Goal: Information Seeking & Learning: Learn about a topic

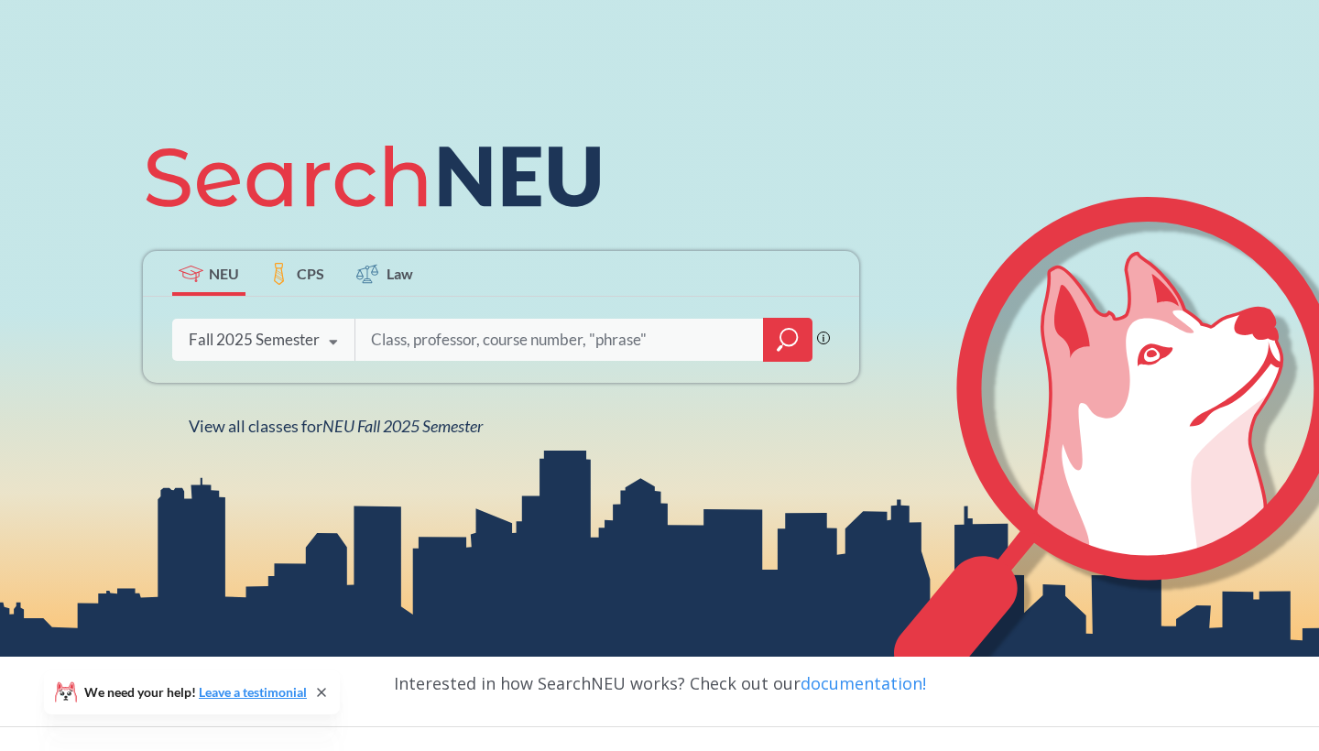
scroll to position [154, 0]
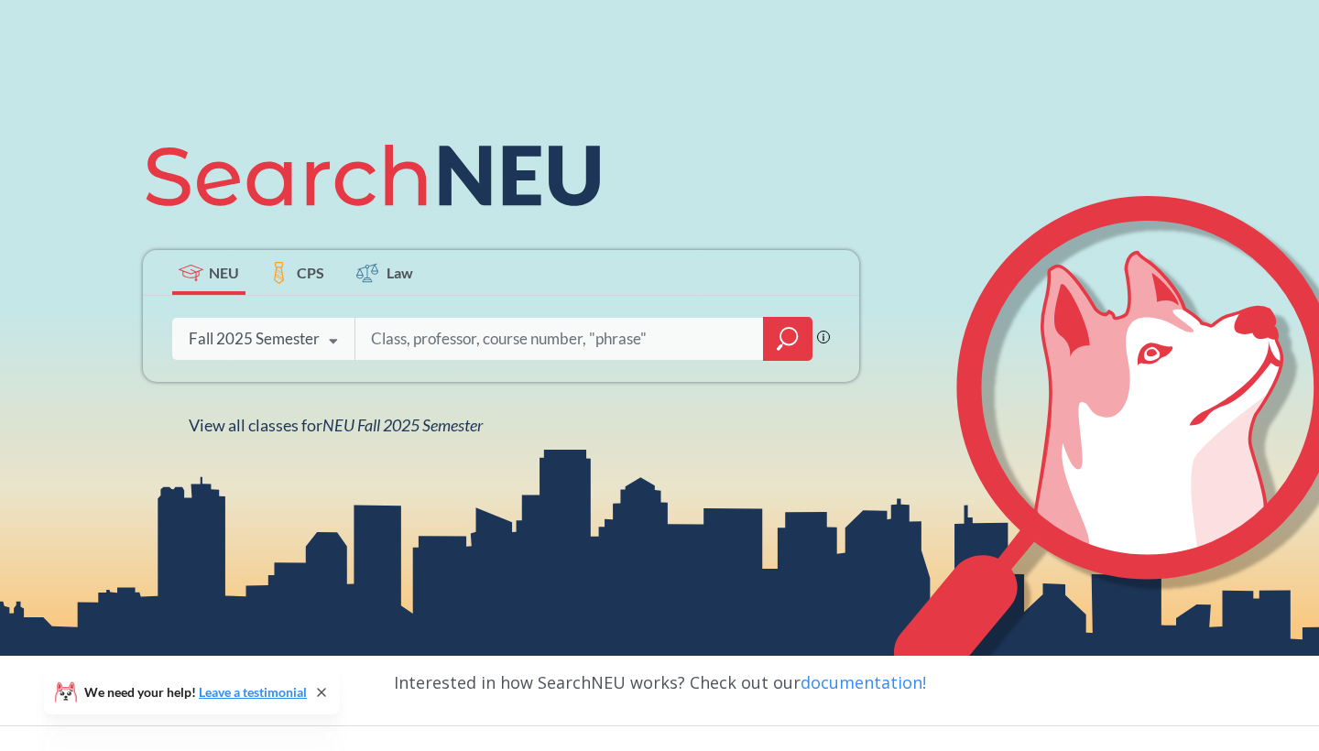
click at [486, 336] on input "search" at bounding box center [559, 339] width 381 height 38
type input "b"
type input "parasitology"
click at [800, 342] on div at bounding box center [787, 339] width 49 height 44
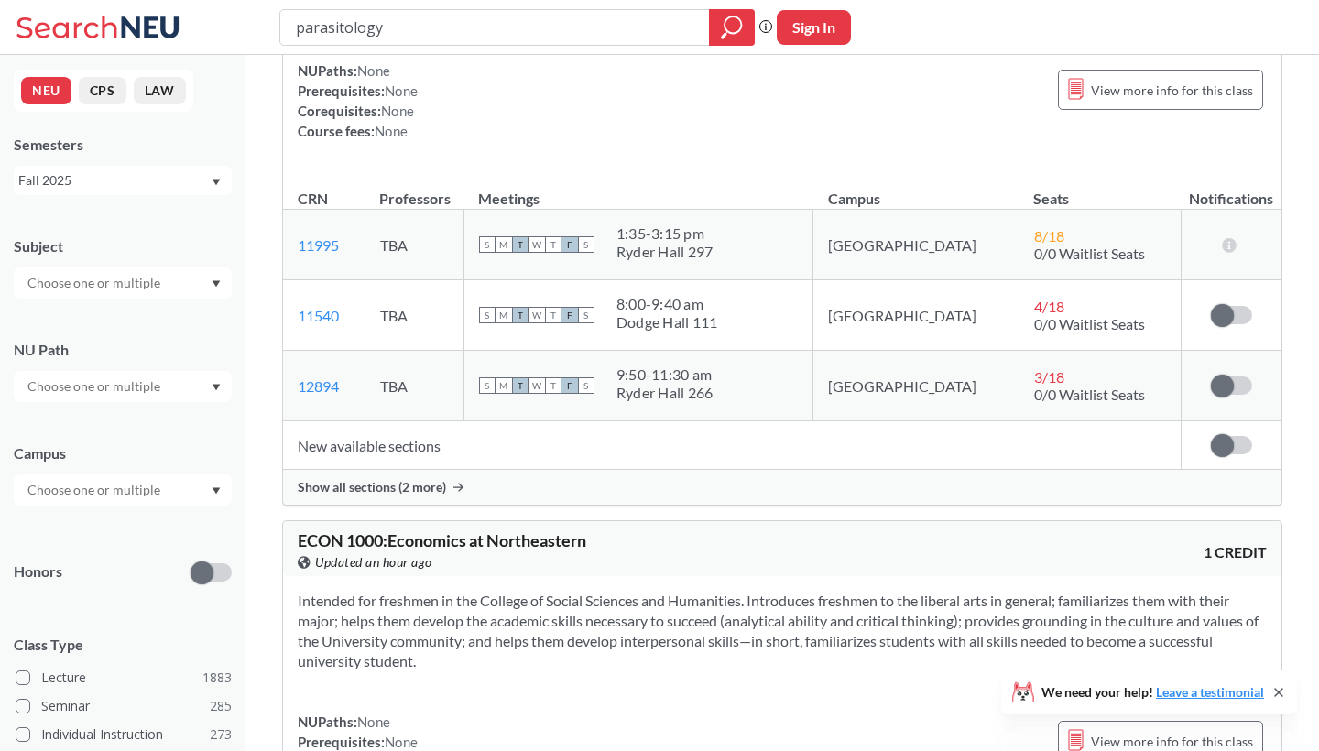
click at [179, 278] on div at bounding box center [123, 283] width 218 height 31
click at [145, 365] on div "BIOL ( 48 )" at bounding box center [127, 363] width 207 height 20
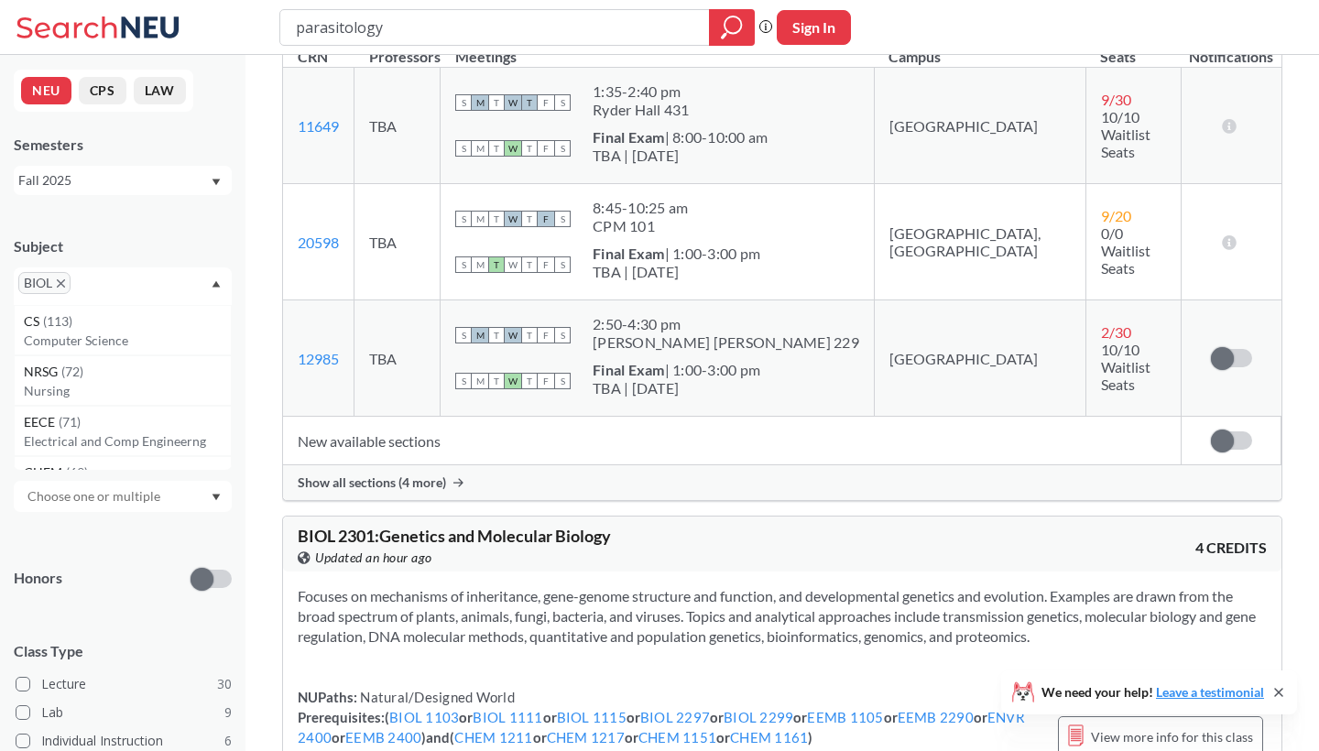
scroll to position [7985, 0]
click at [165, 191] on div "Fall 2025" at bounding box center [123, 180] width 218 height 29
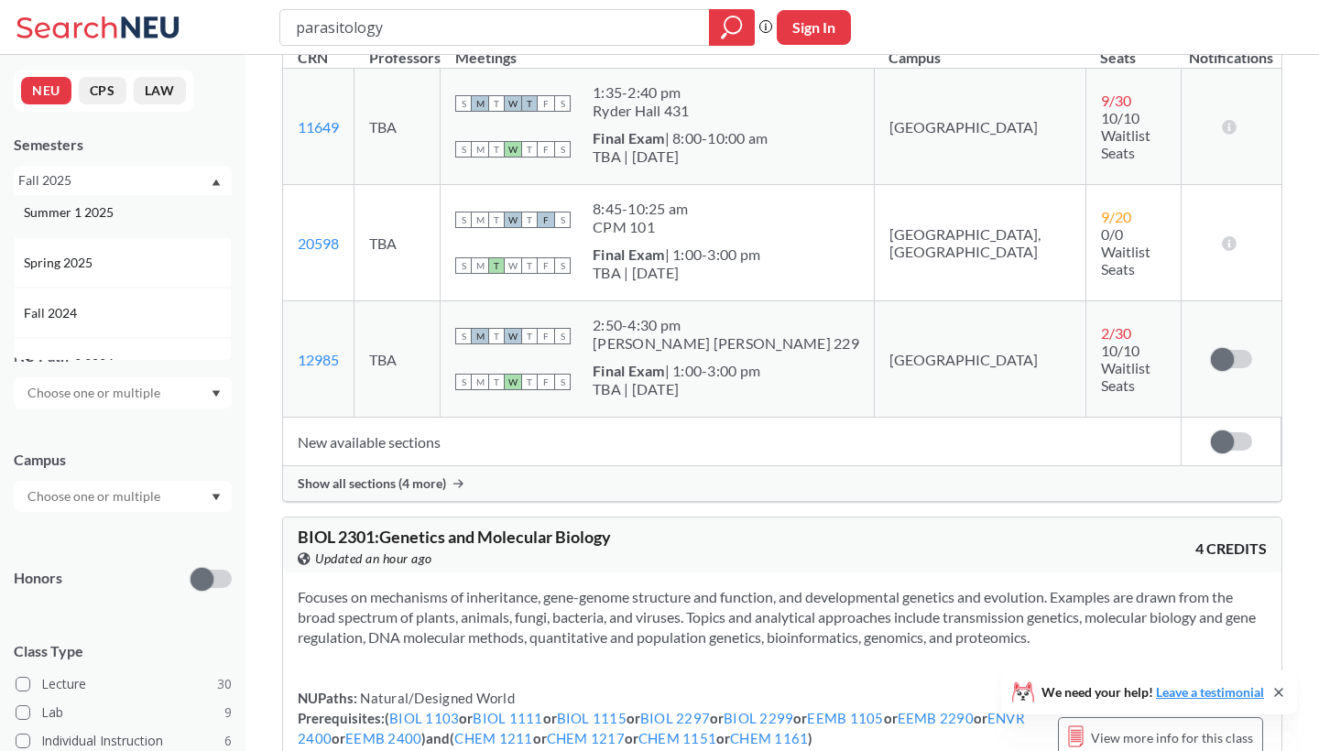
scroll to position [165, 0]
click at [142, 249] on div "Spring 2025" at bounding box center [127, 257] width 207 height 20
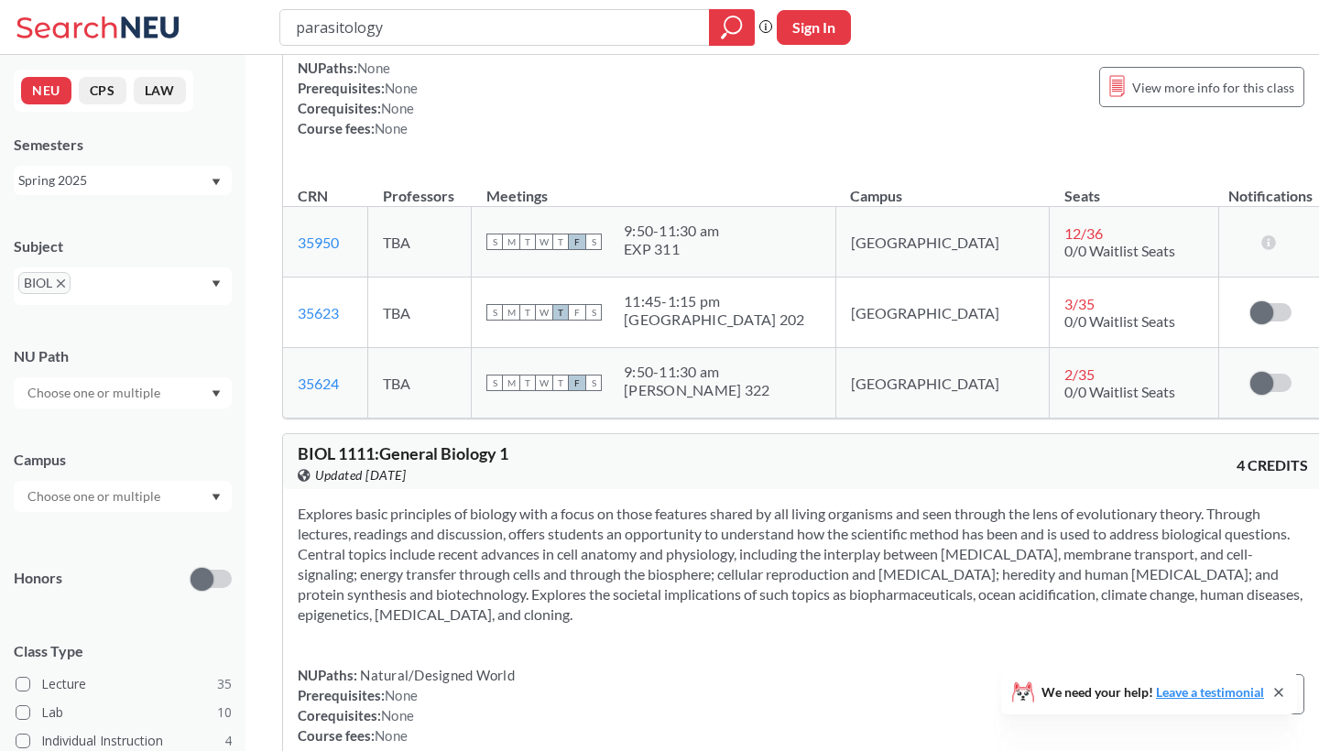
scroll to position [344, 0]
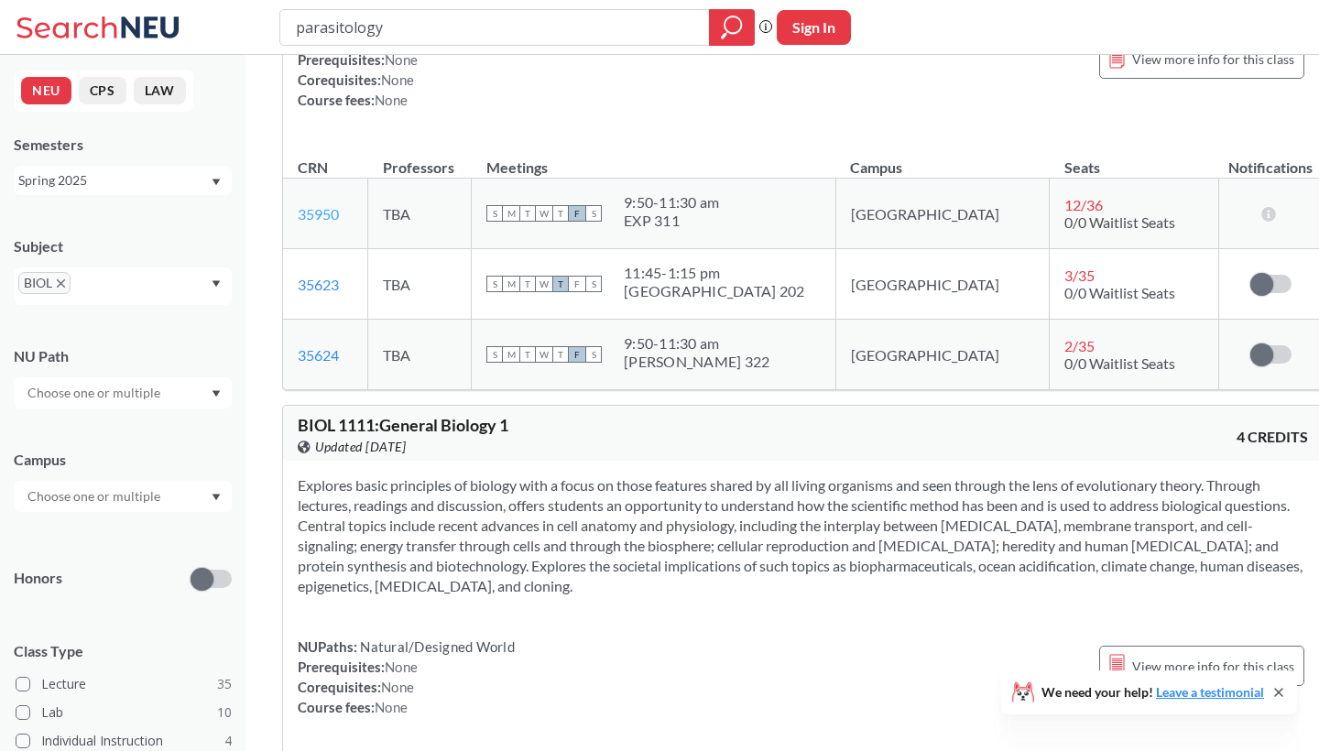
click at [325, 208] on link "35950" at bounding box center [318, 213] width 41 height 17
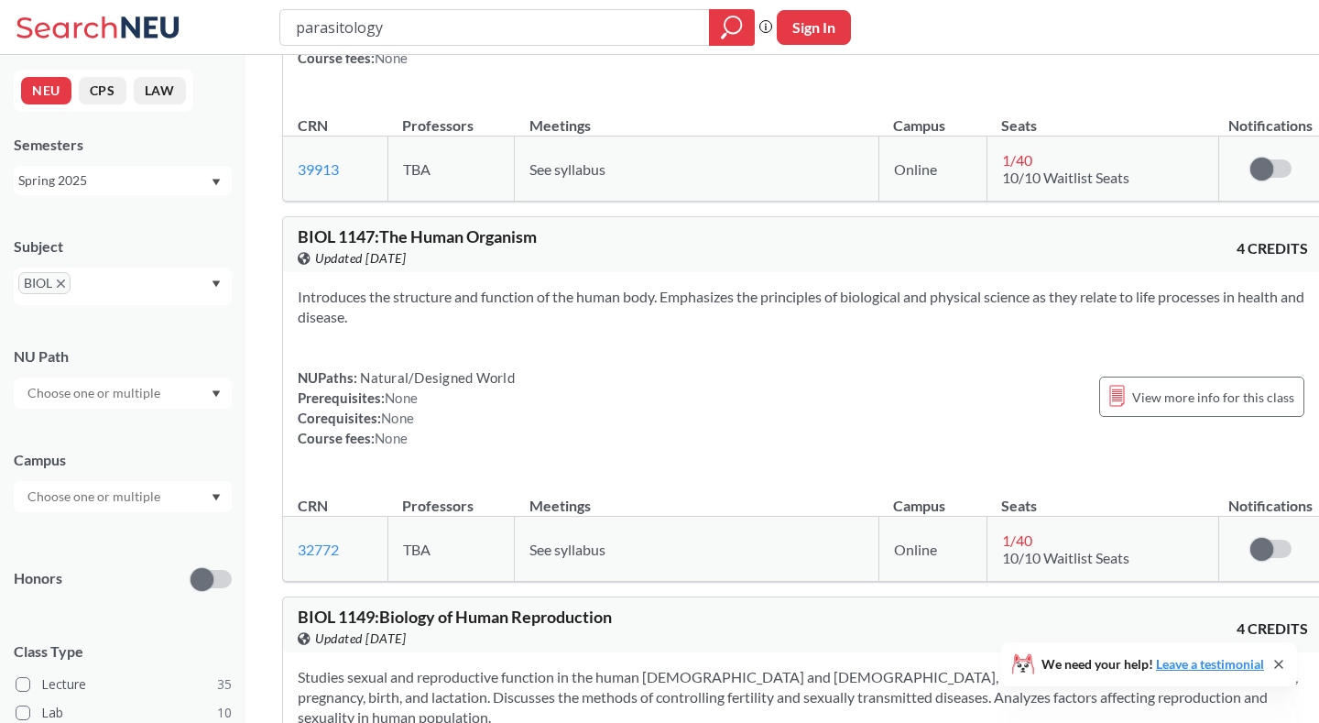
scroll to position [3527, 0]
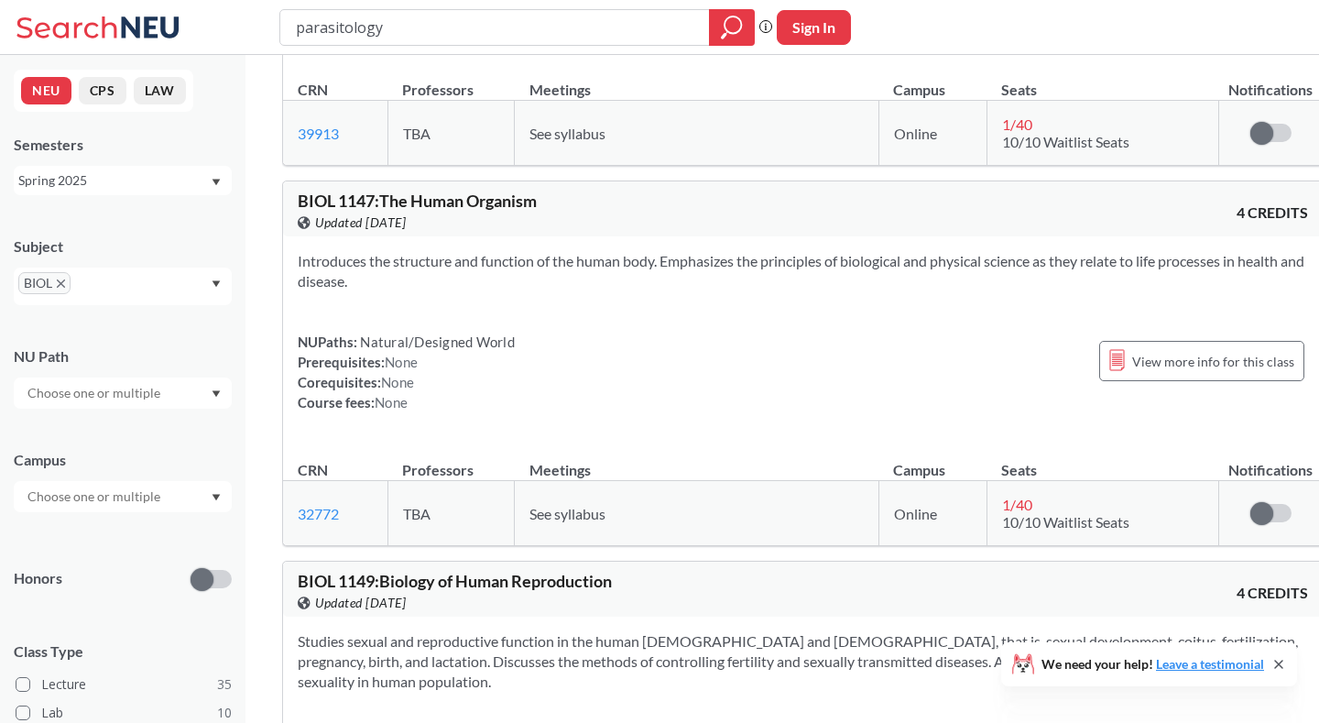
click at [571, 505] on span "See syllabus" at bounding box center [568, 513] width 76 height 17
click at [325, 505] on link "32772" at bounding box center [318, 513] width 41 height 17
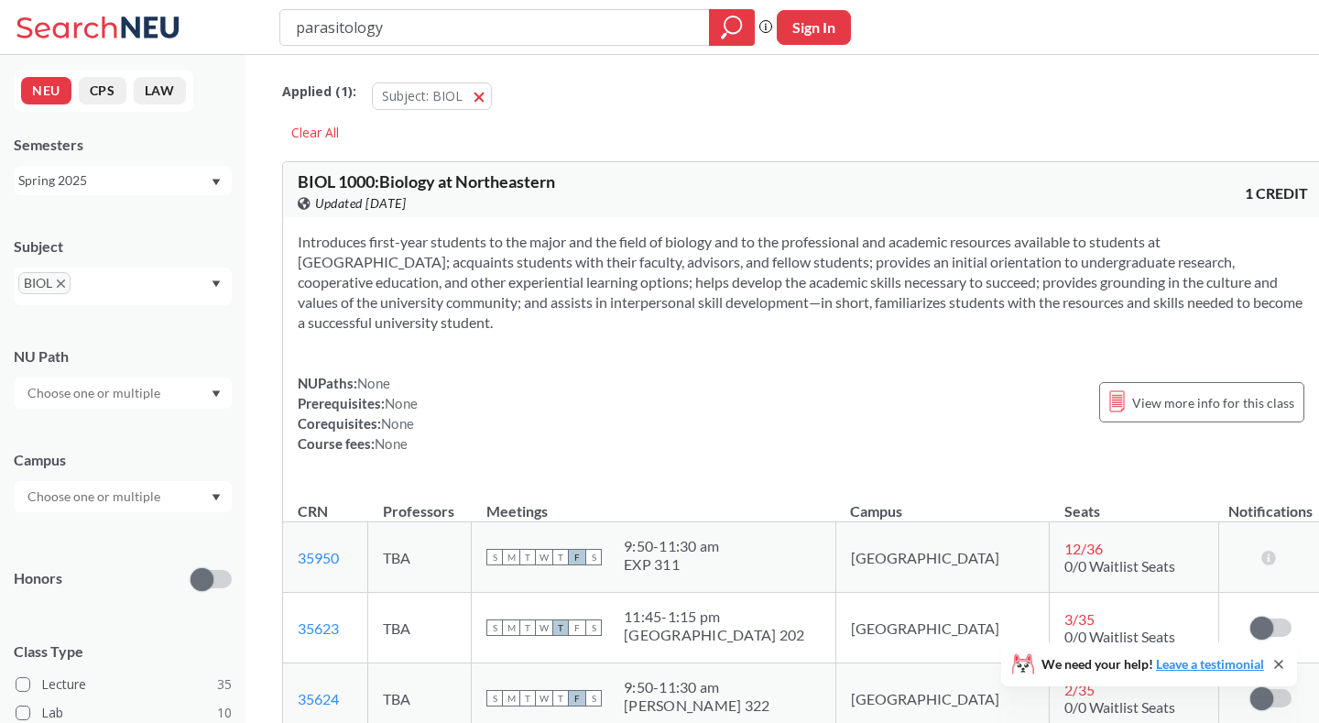
scroll to position [0, 0]
click at [190, 398] on div at bounding box center [123, 392] width 218 height 31
click at [195, 367] on div "NU Path Natural/Designed World ( 10 ) Writing Intensive ( 5 ) Analyzing/Using D…" at bounding box center [123, 368] width 218 height 81
click at [192, 389] on div at bounding box center [123, 392] width 218 height 31
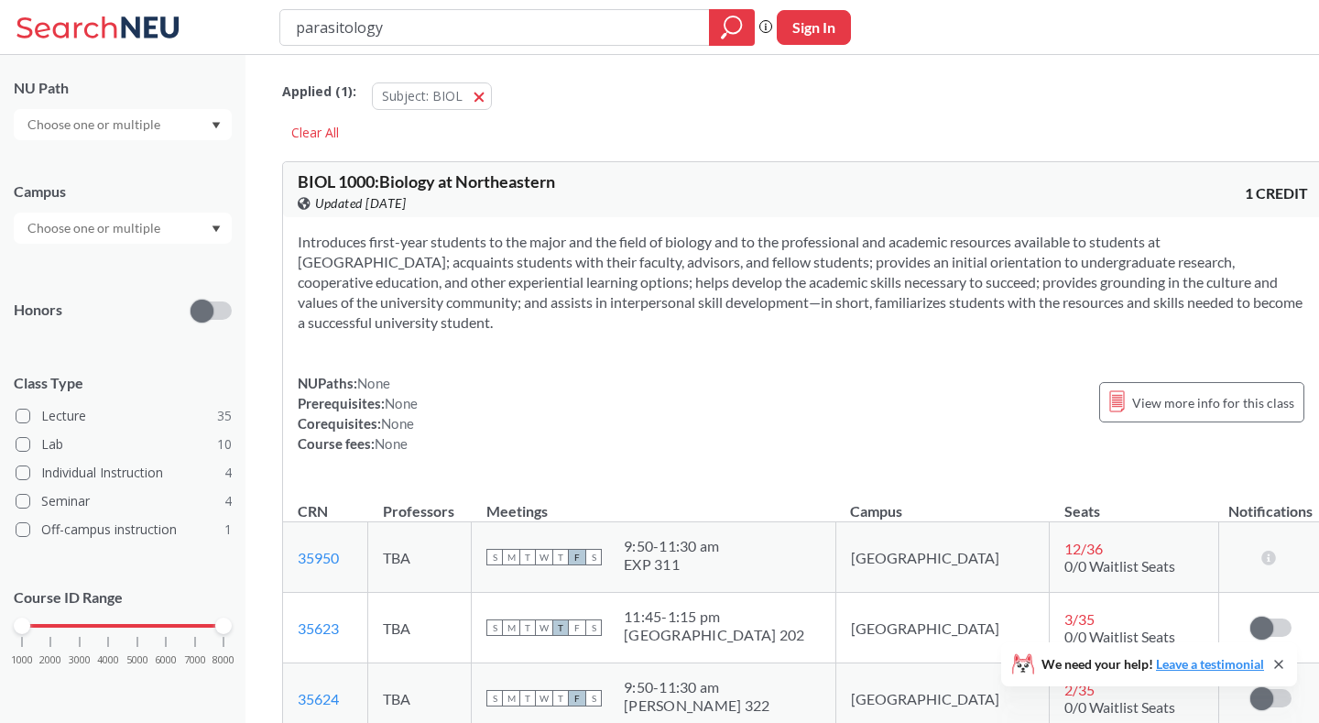
click at [497, 421] on div "NUPaths: None Prerequisites: None Corequisites: None Course fees: None View mor…" at bounding box center [803, 413] width 1010 height 81
click at [1166, 413] on span "View more info for this class" at bounding box center [1213, 402] width 162 height 23
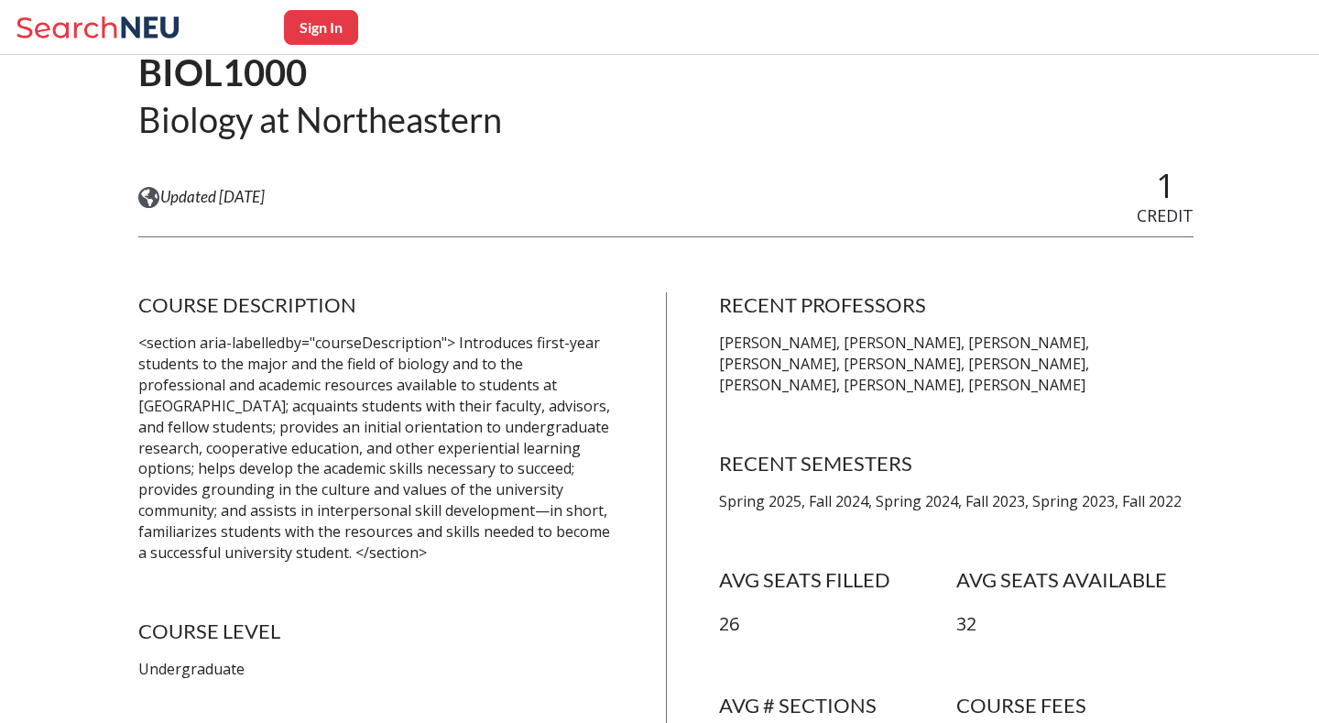
scroll to position [165, 0]
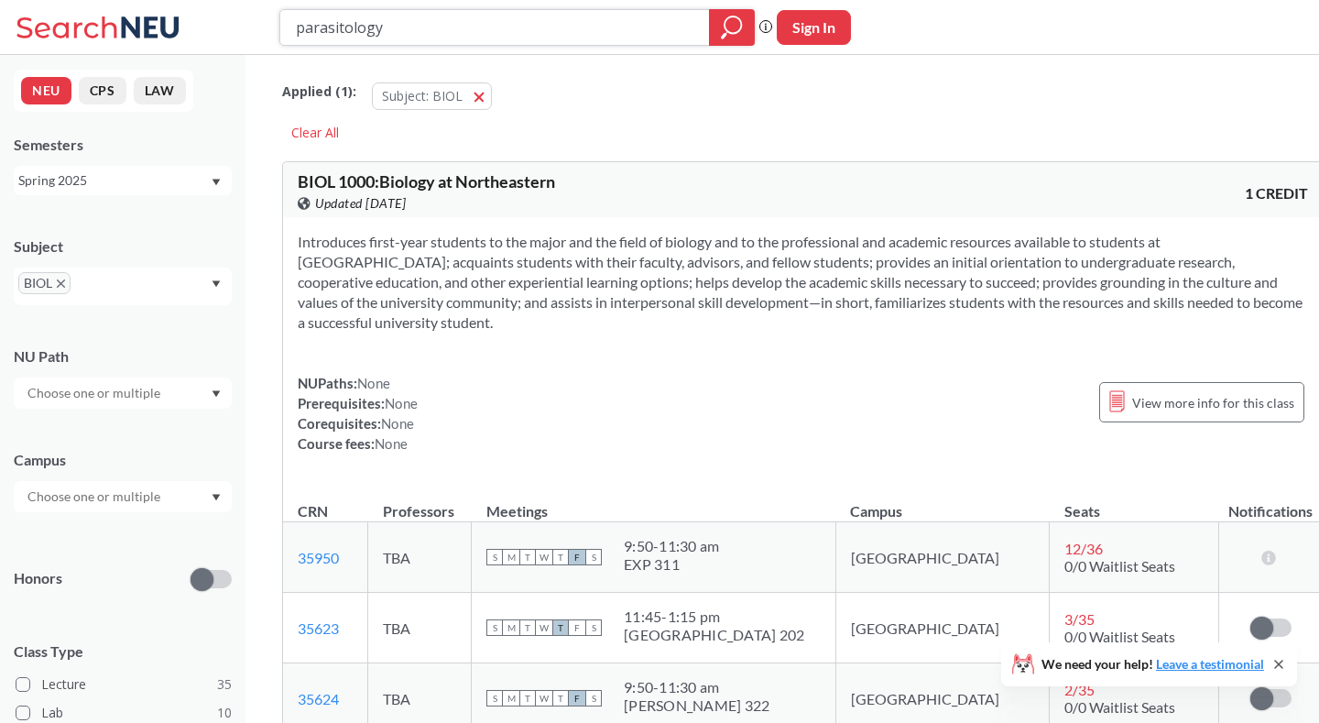
click at [741, 31] on icon "magnifying glass" at bounding box center [732, 28] width 22 height 26
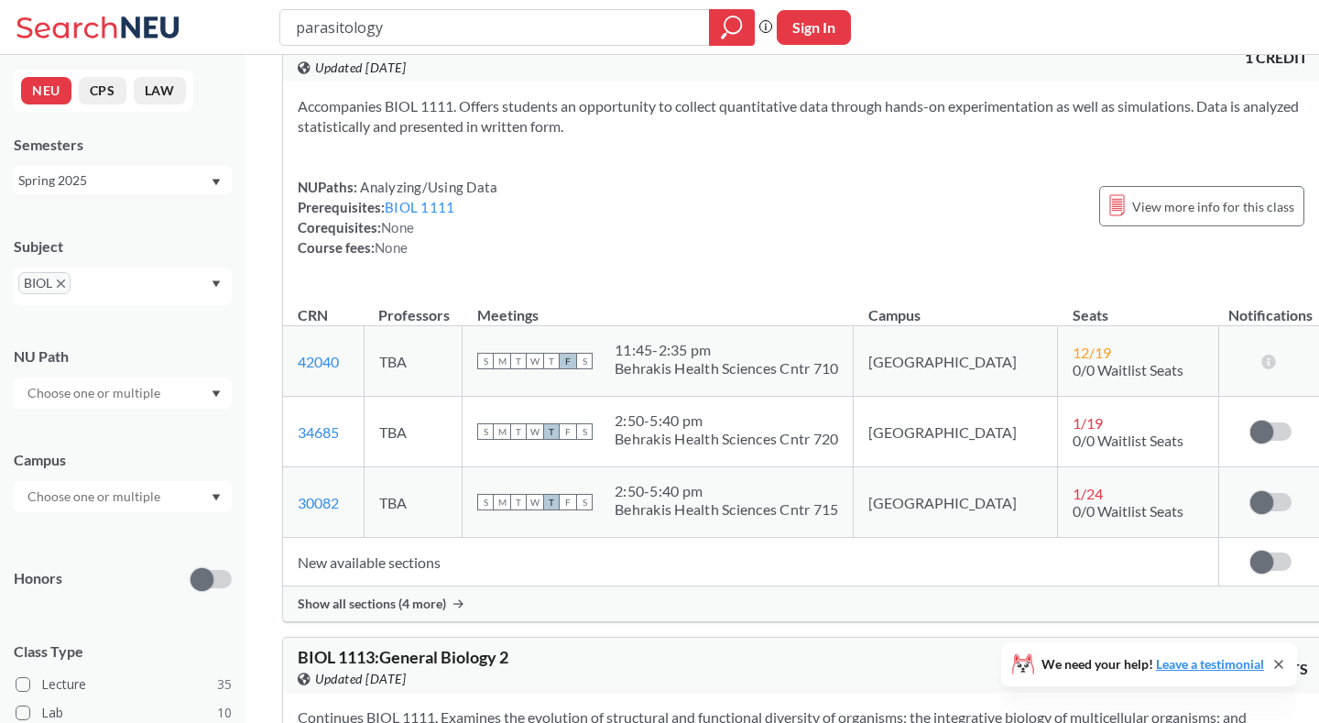
click at [165, 179] on div "Spring 2025" at bounding box center [113, 180] width 191 height 20
click at [133, 235] on div "Fall 2024" at bounding box center [127, 228] width 207 height 20
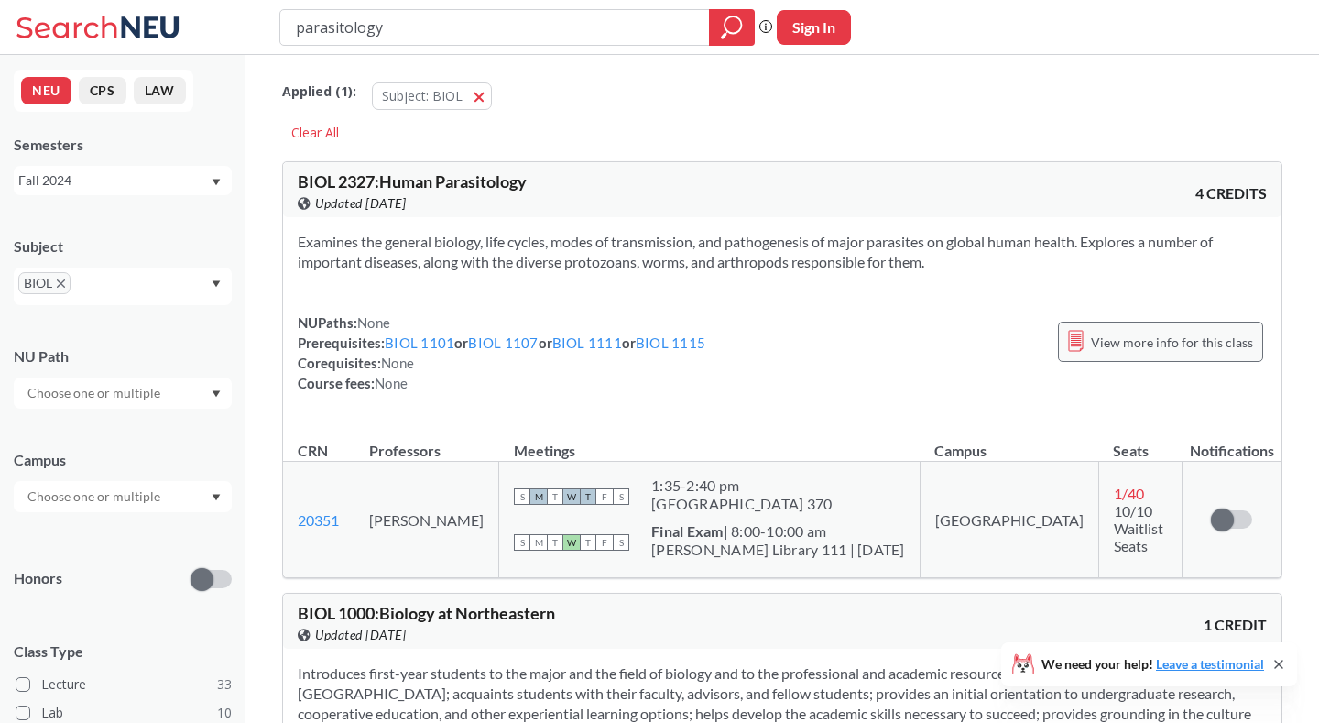
click at [1081, 341] on line at bounding box center [1076, 341] width 10 height 0
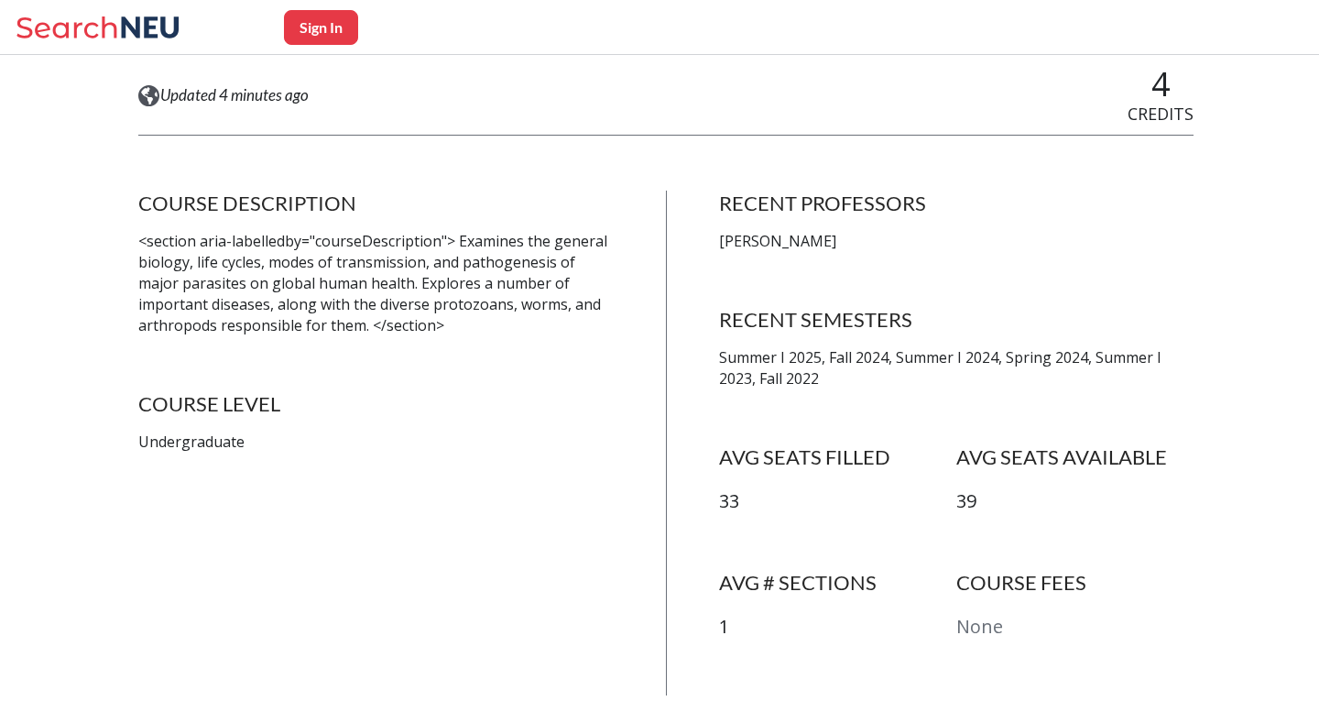
scroll to position [266, 0]
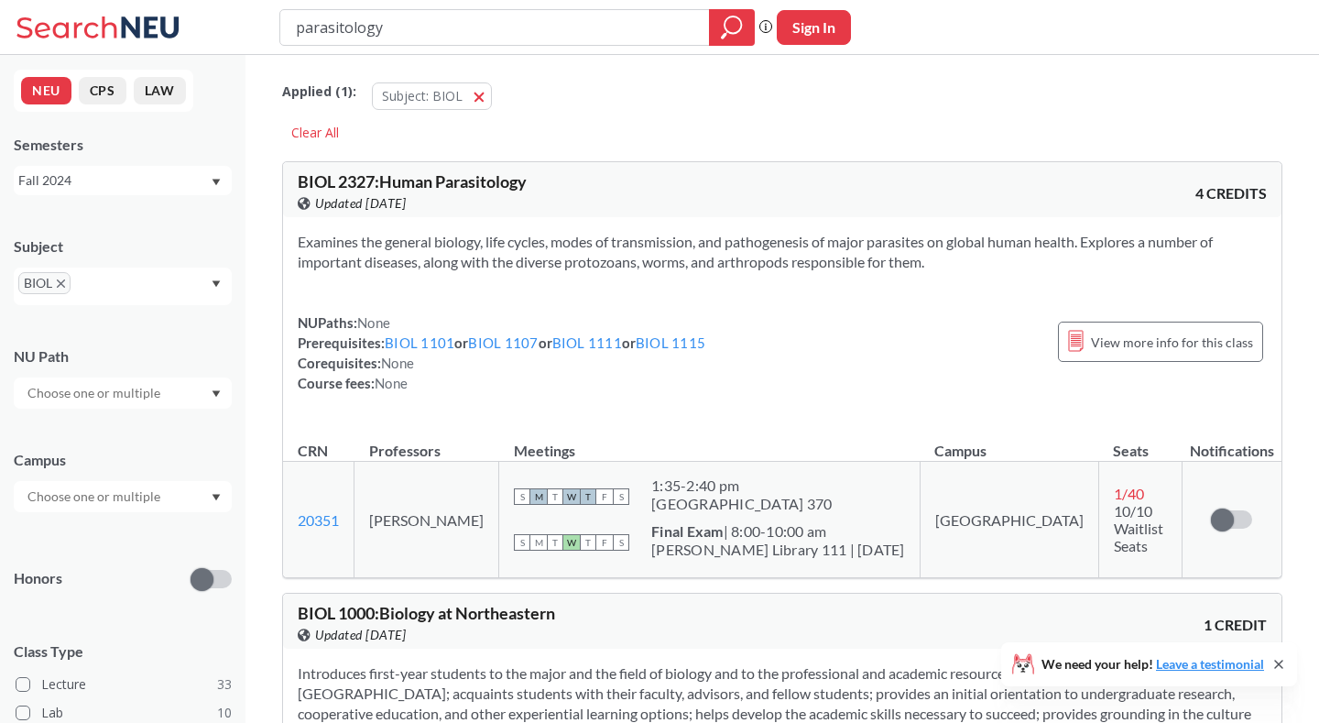
drag, startPoint x: 556, startPoint y: 526, endPoint x: 377, endPoint y: 524, distance: 178.7
click at [377, 524] on td "[PERSON_NAME]" at bounding box center [427, 520] width 145 height 116
copy td "[PERSON_NAME]"
click at [152, 183] on div "Fall 2024" at bounding box center [113, 180] width 191 height 20
click at [230, 109] on div "NEU CPS LAW Semesters Fall 2024 Subject BIOL NU Path Campus Honors Class Type L…" at bounding box center [123, 389] width 246 height 668
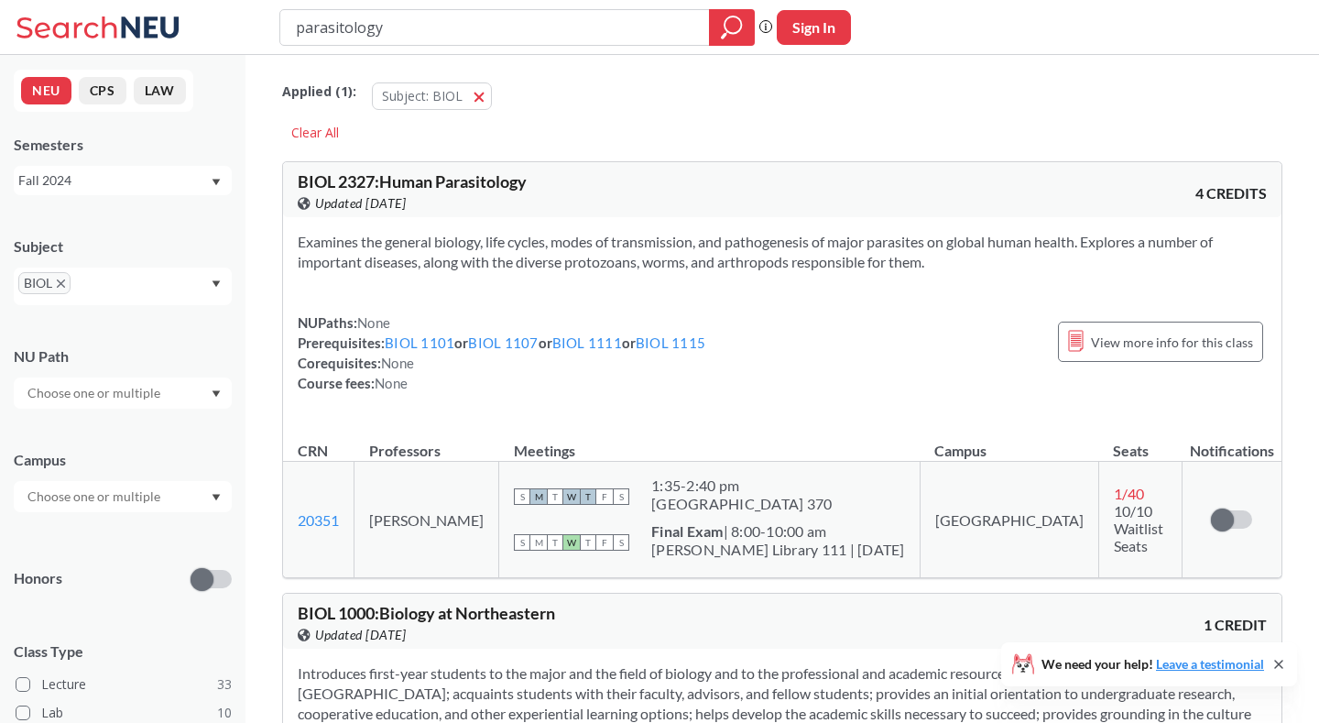
click at [179, 167] on div "Fall 2024" at bounding box center [123, 180] width 218 height 29
click at [118, 300] on div "Spring 2025" at bounding box center [123, 318] width 218 height 50
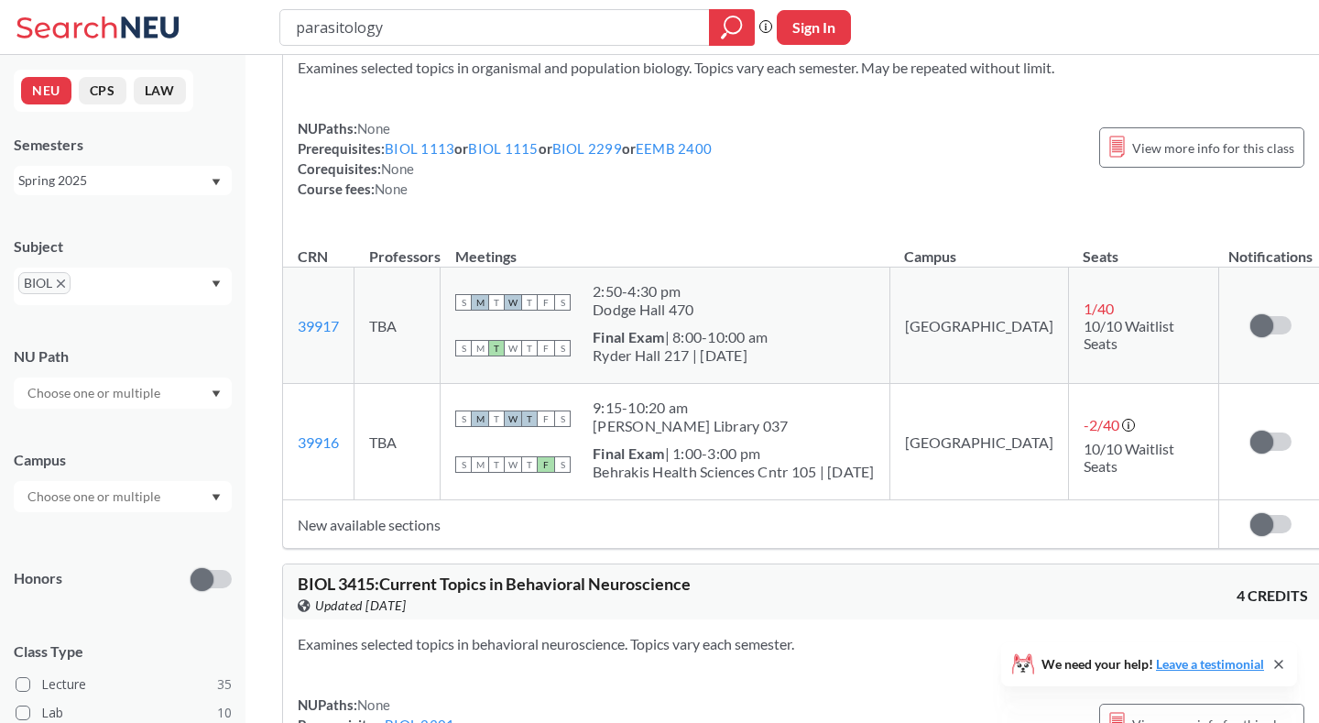
scroll to position [12274, 0]
click at [130, 173] on div "Spring 2025" at bounding box center [113, 180] width 191 height 20
click at [94, 265] on div "Fall 2024" at bounding box center [127, 260] width 207 height 20
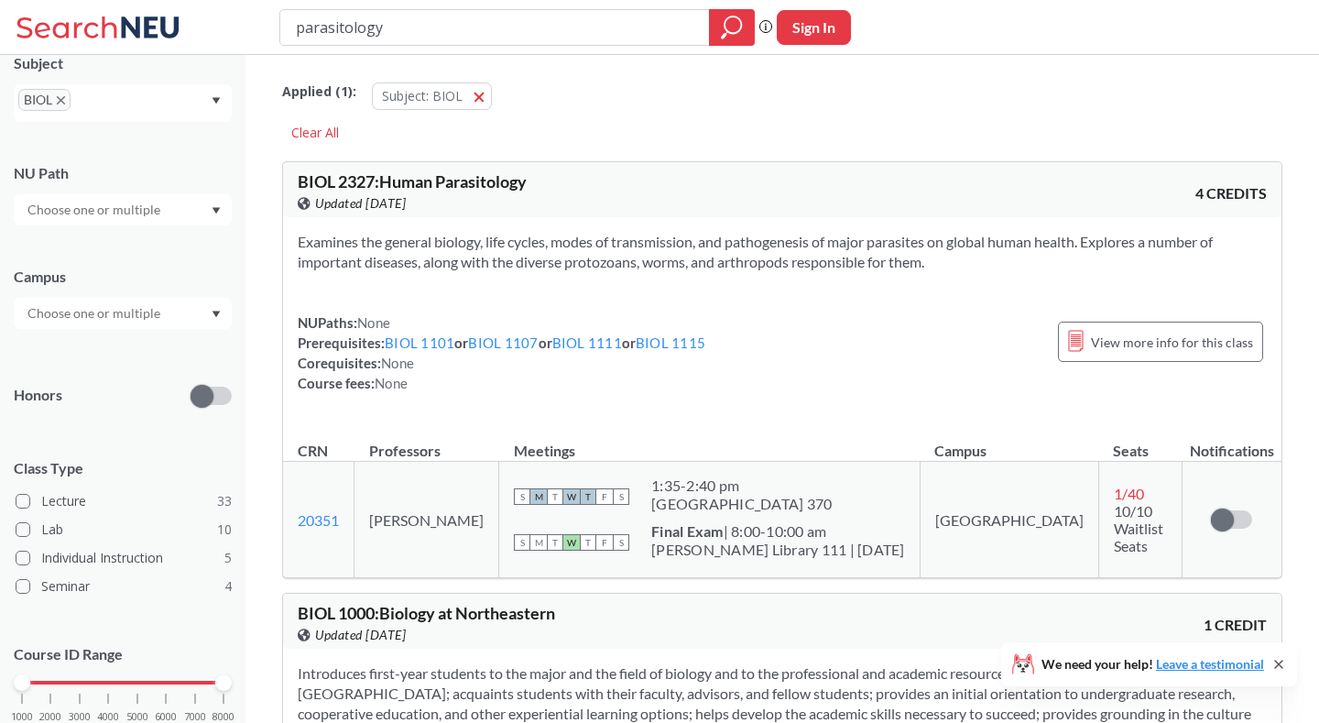
scroll to position [194, 0]
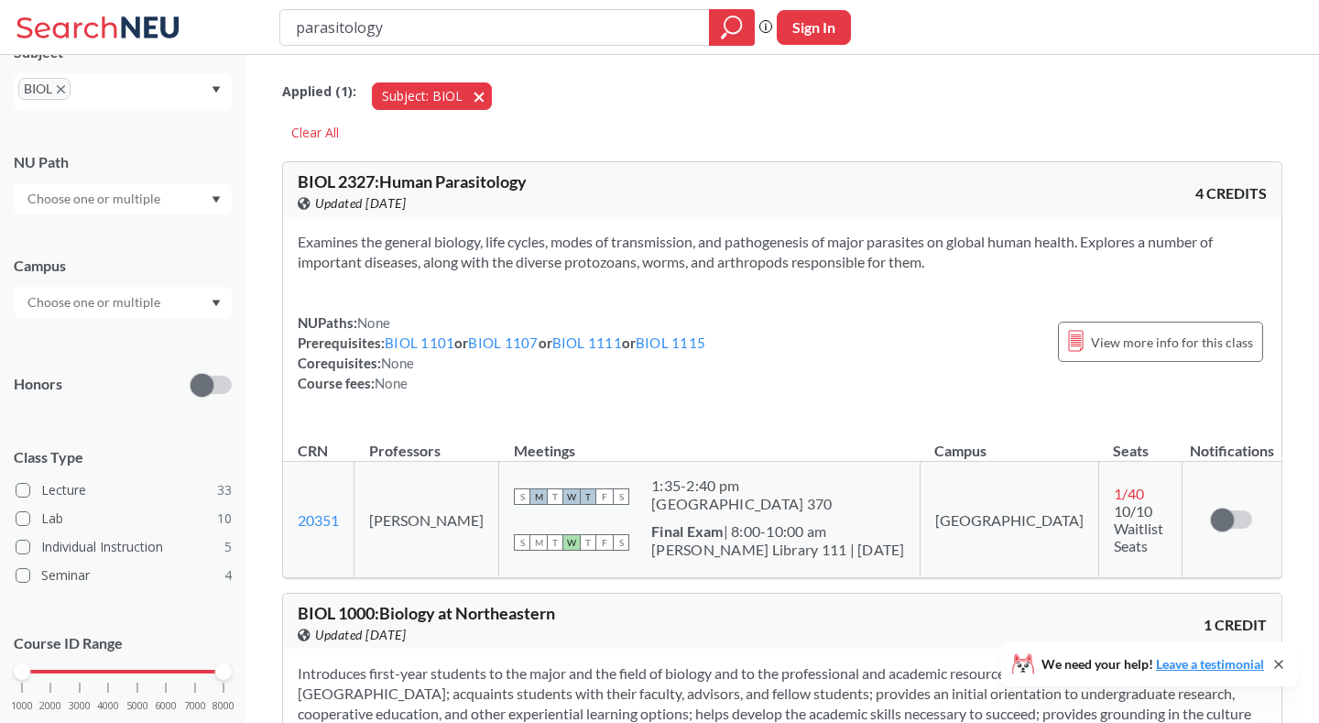
click at [469, 100] on button "Subject: BIOL BIOL" at bounding box center [432, 95] width 120 height 27
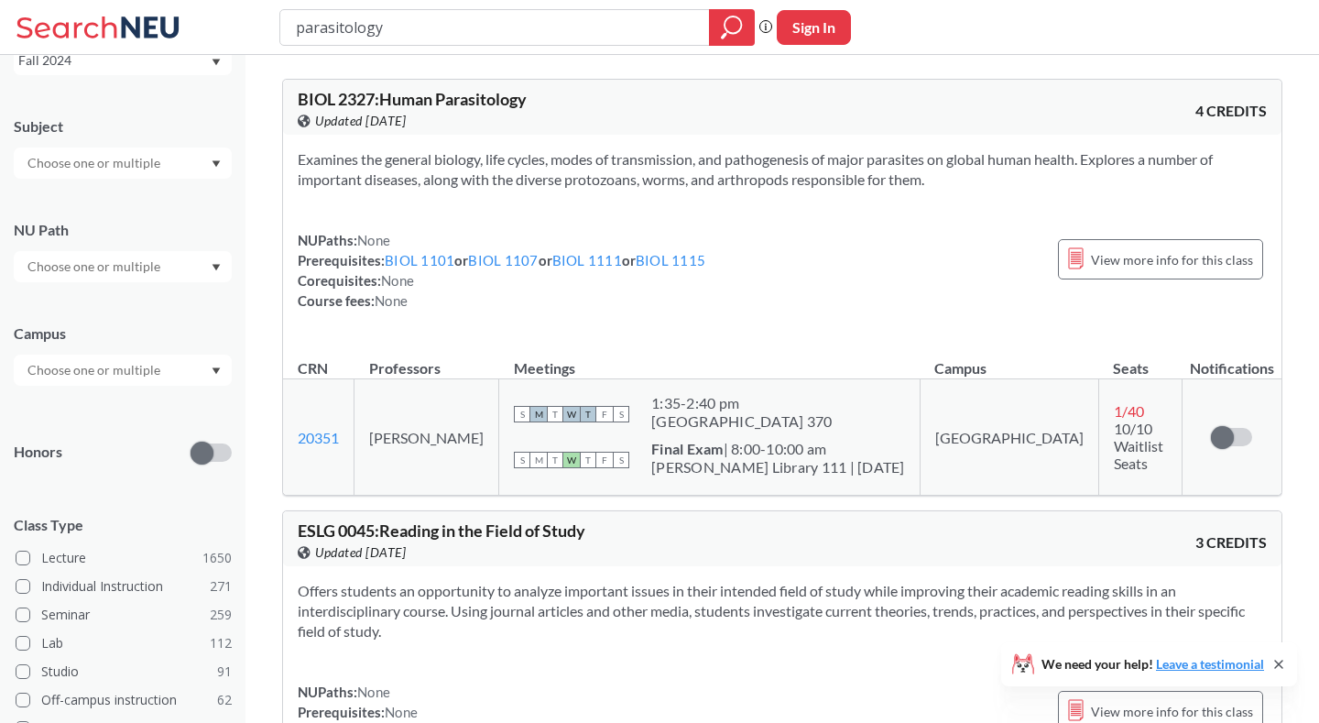
drag, startPoint x: 426, startPoint y: 39, endPoint x: 266, endPoint y: 21, distance: 161.4
click at [266, 22] on div "parasitology Phrase search guarantees the exact search appears in the results. …" at bounding box center [659, 27] width 1319 height 55
type input "statistics"
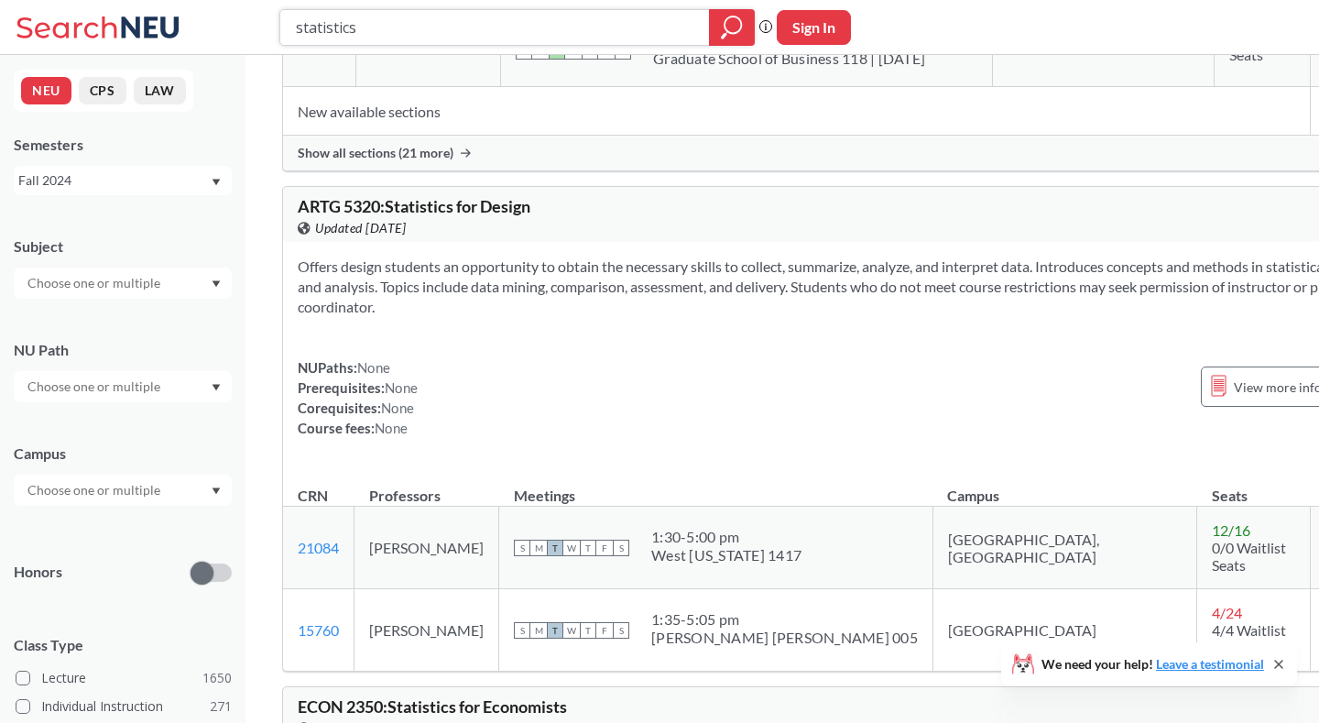
scroll to position [7, 0]
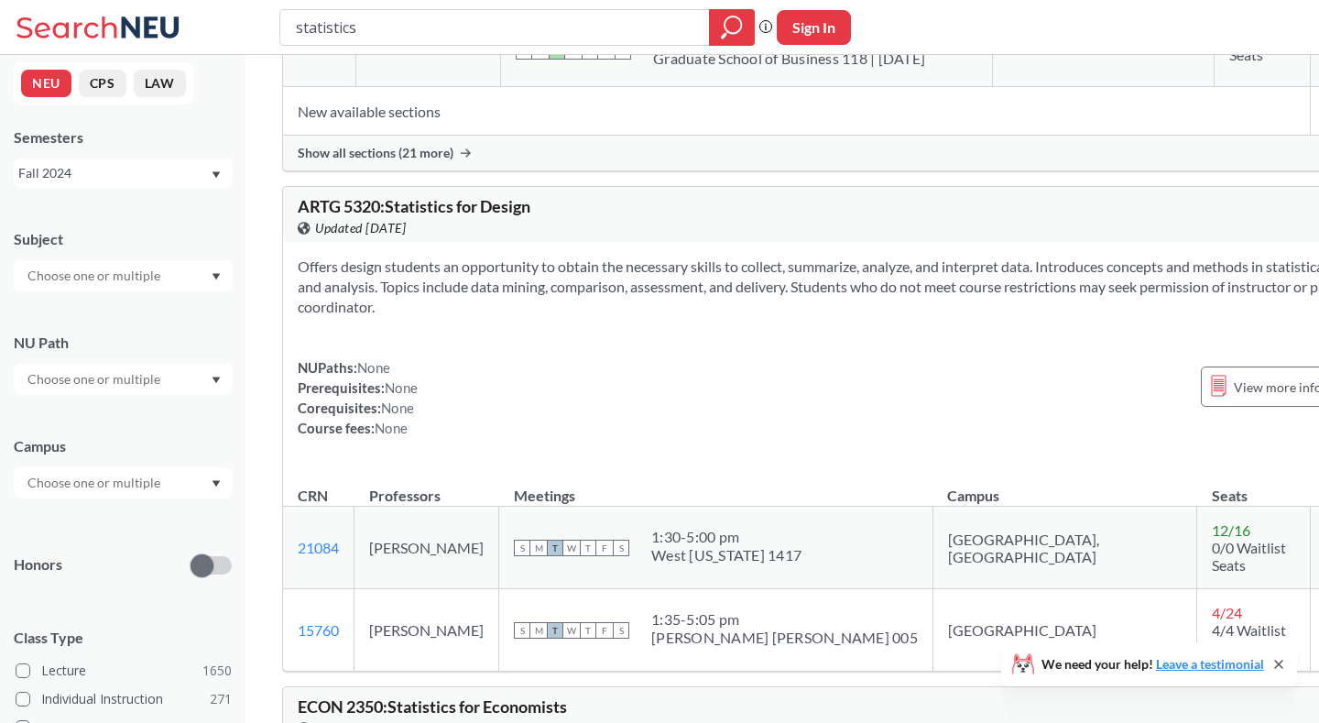
click at [156, 166] on div "Fall 2024" at bounding box center [113, 173] width 191 height 20
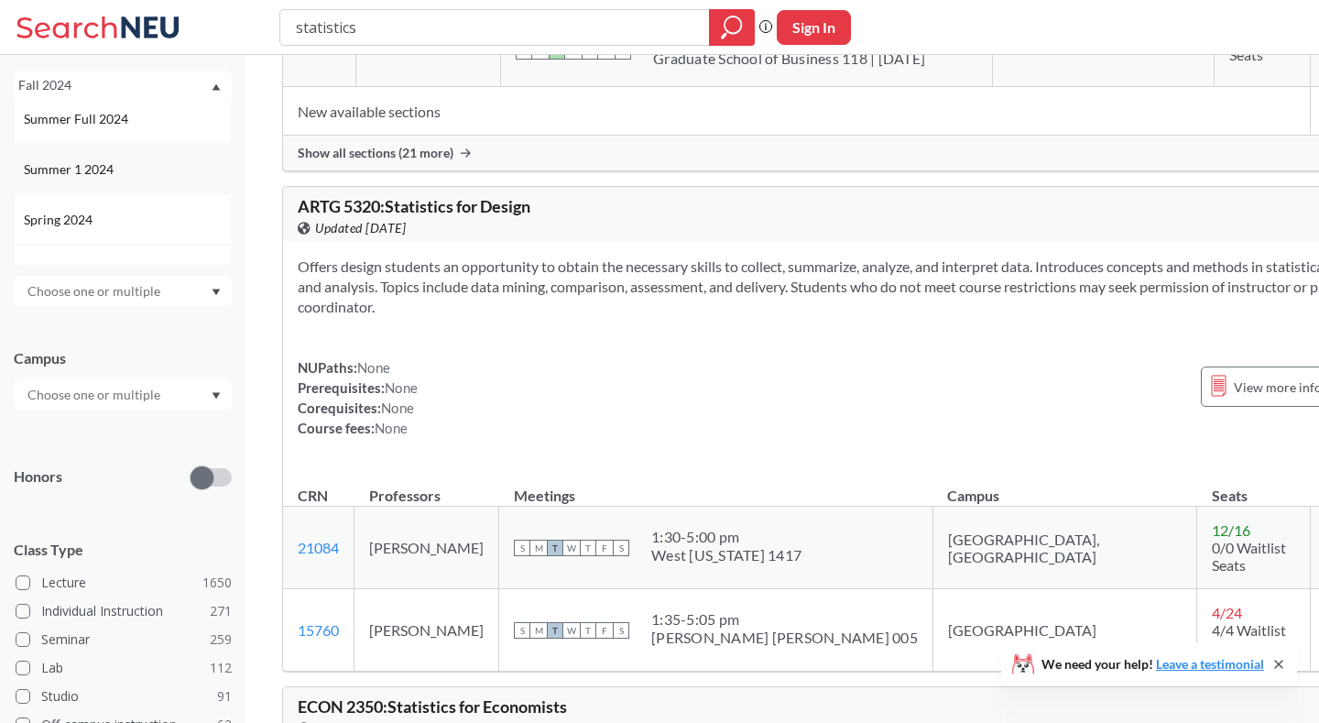
scroll to position [362, 0]
click at [110, 220] on div "Spring 2024" at bounding box center [127, 217] width 207 height 20
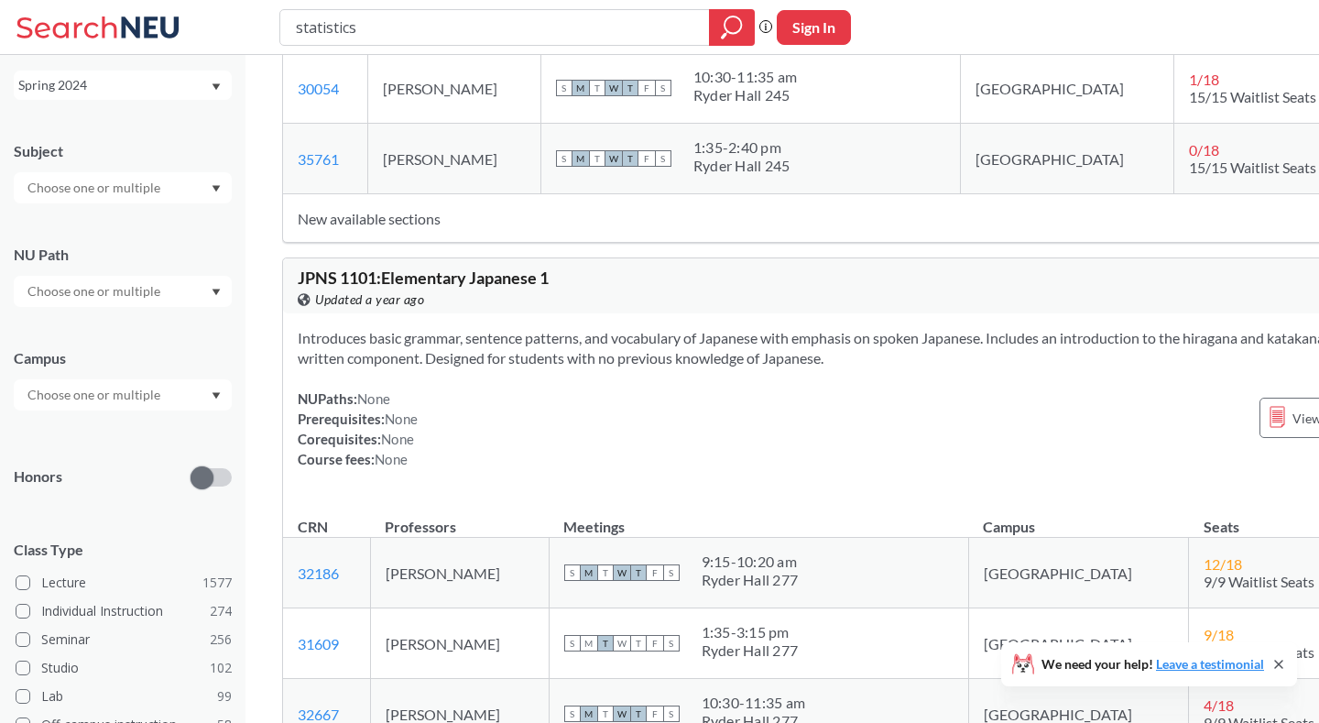
scroll to position [32229, 0]
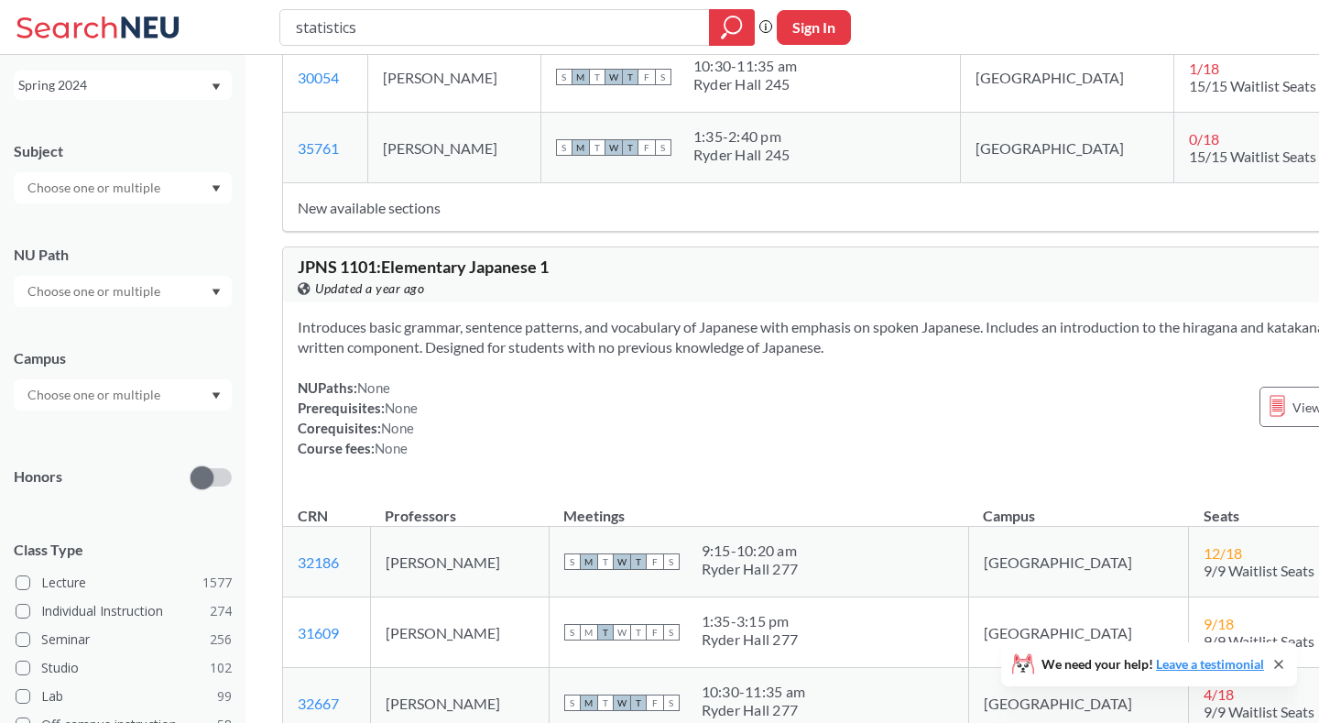
click at [126, 84] on div "Spring 2024" at bounding box center [113, 85] width 191 height 20
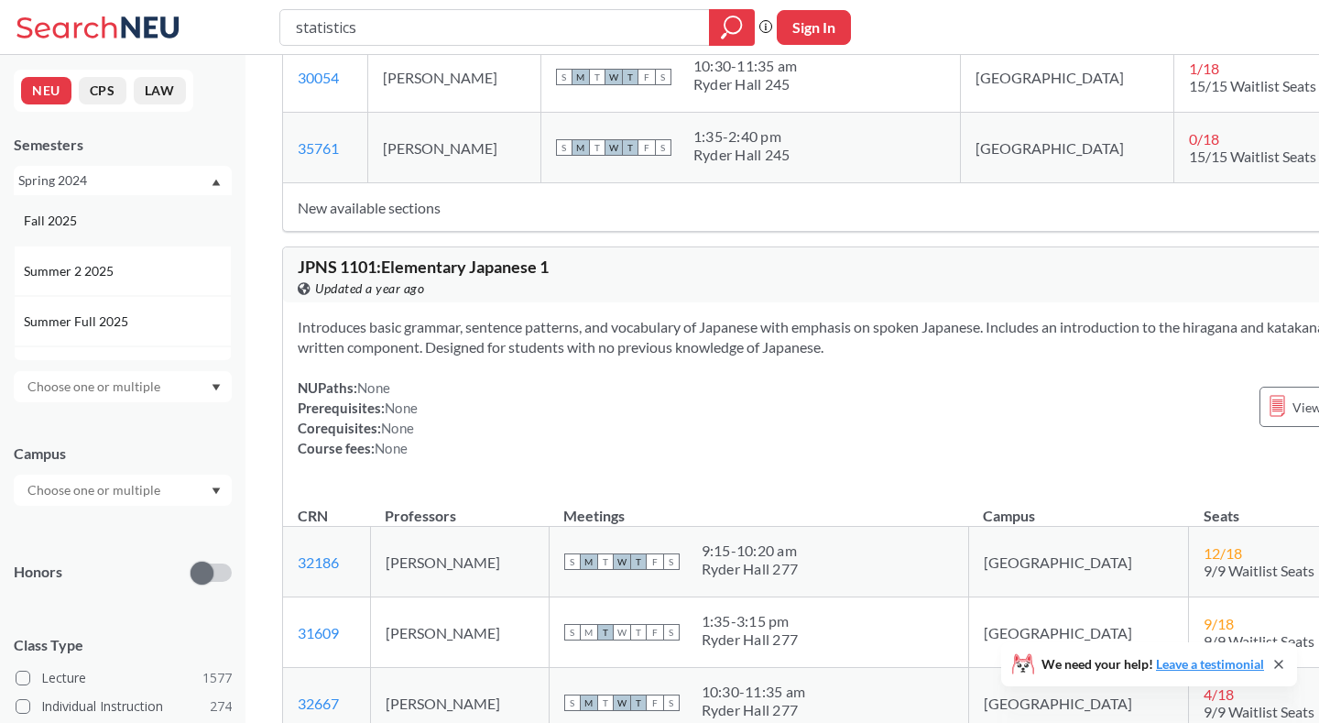
scroll to position [0, 0]
click at [117, 221] on div "Fall 2025" at bounding box center [127, 221] width 207 height 20
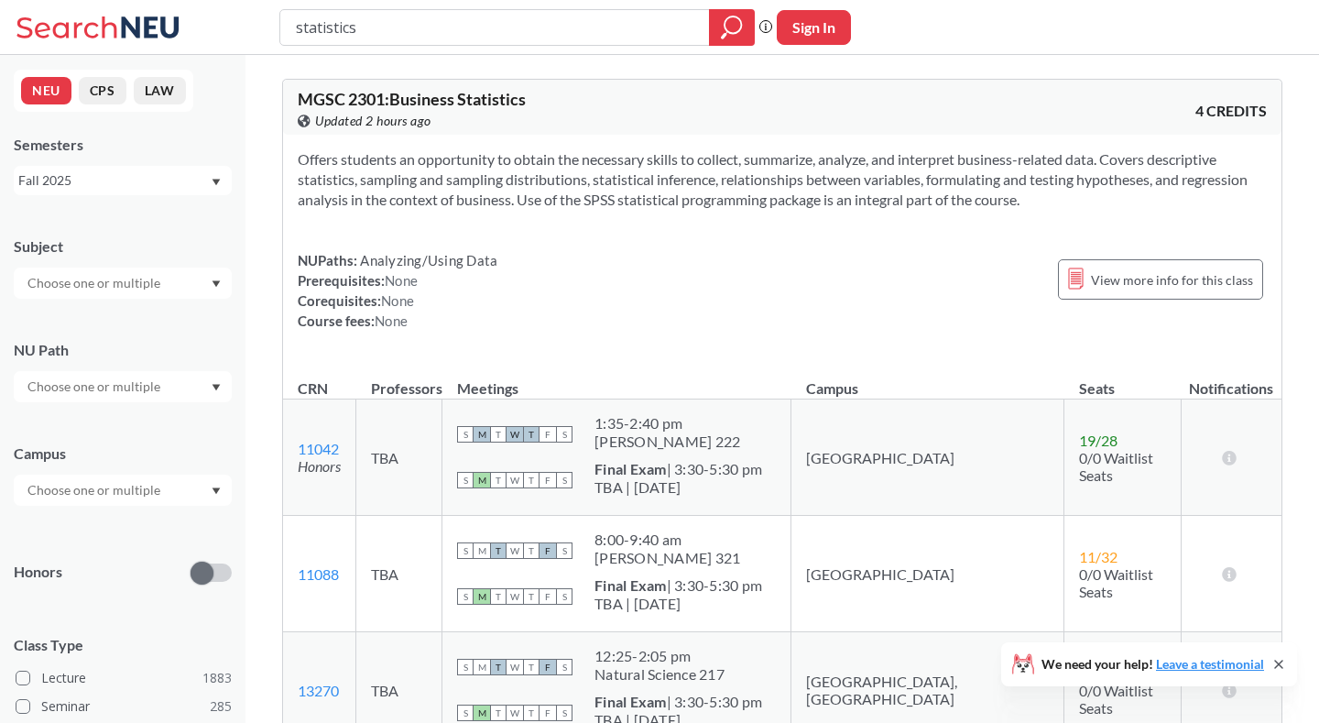
click at [420, 470] on td "TBA" at bounding box center [399, 457] width 86 height 116
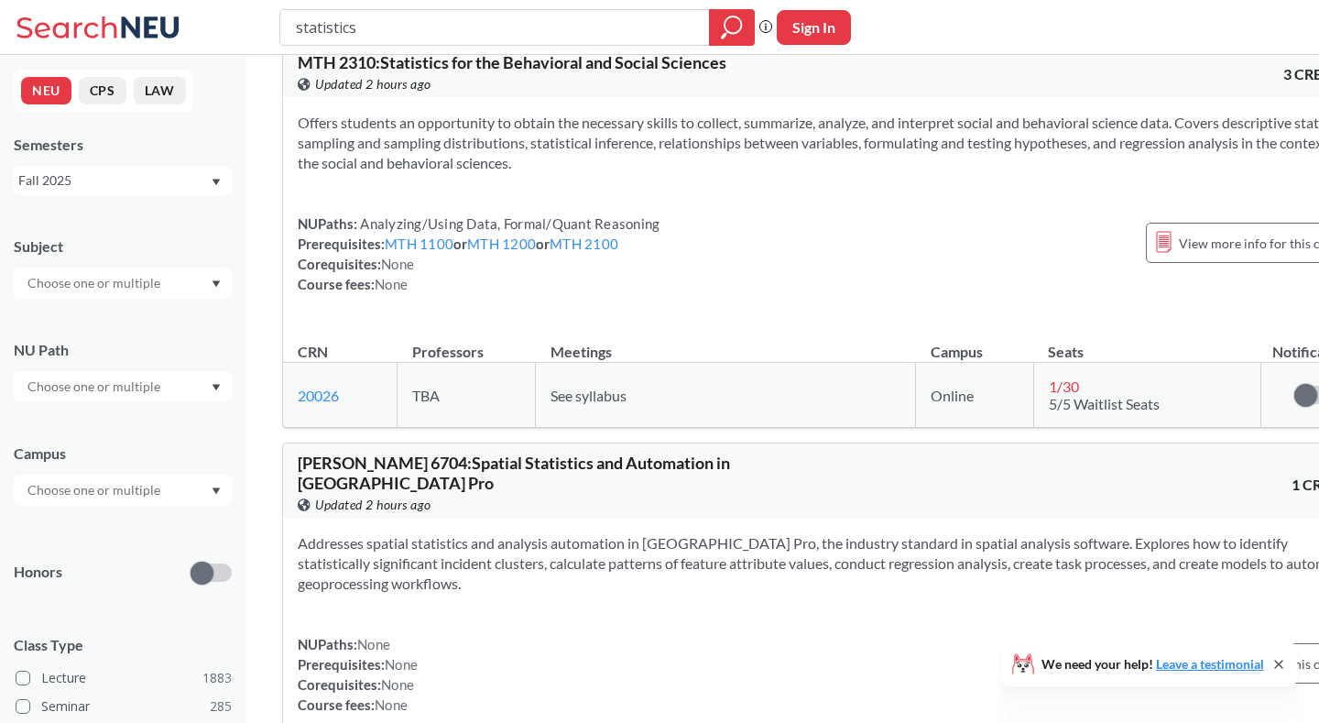
scroll to position [12423, 0]
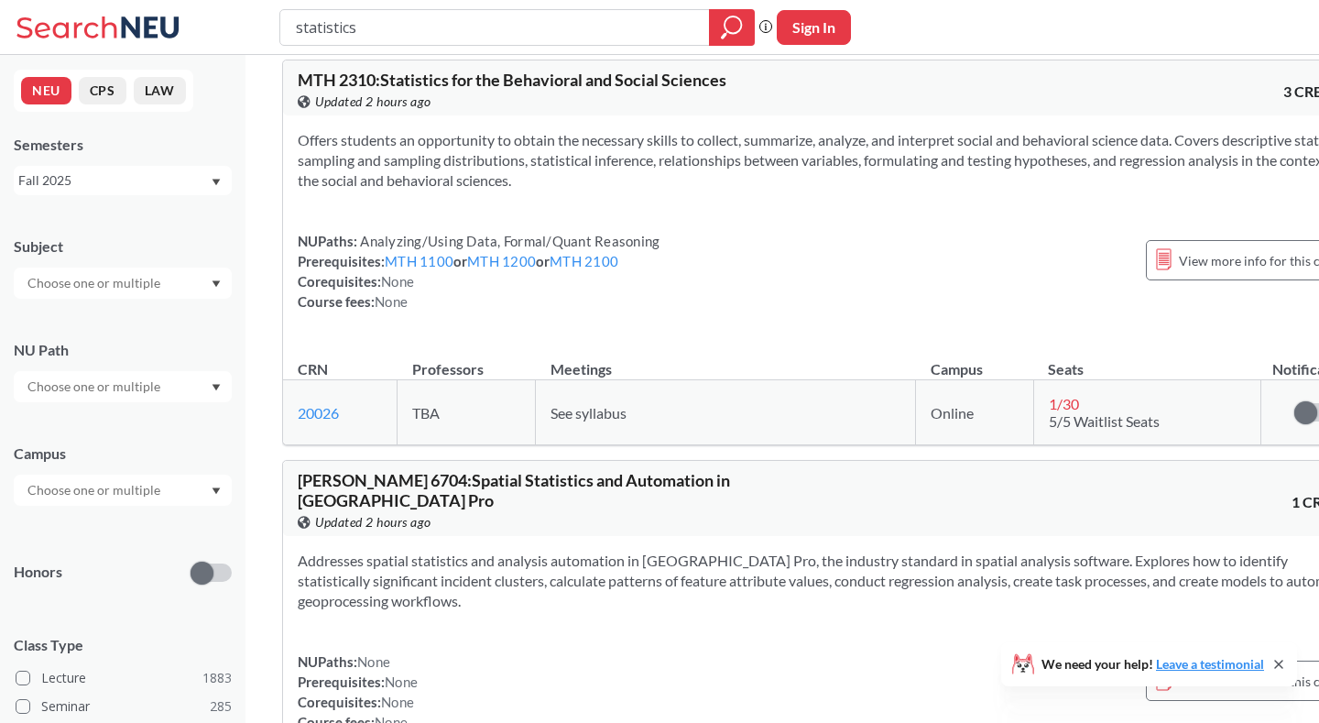
click at [1147, 261] on div "View more info for this class" at bounding box center [1248, 260] width 205 height 59
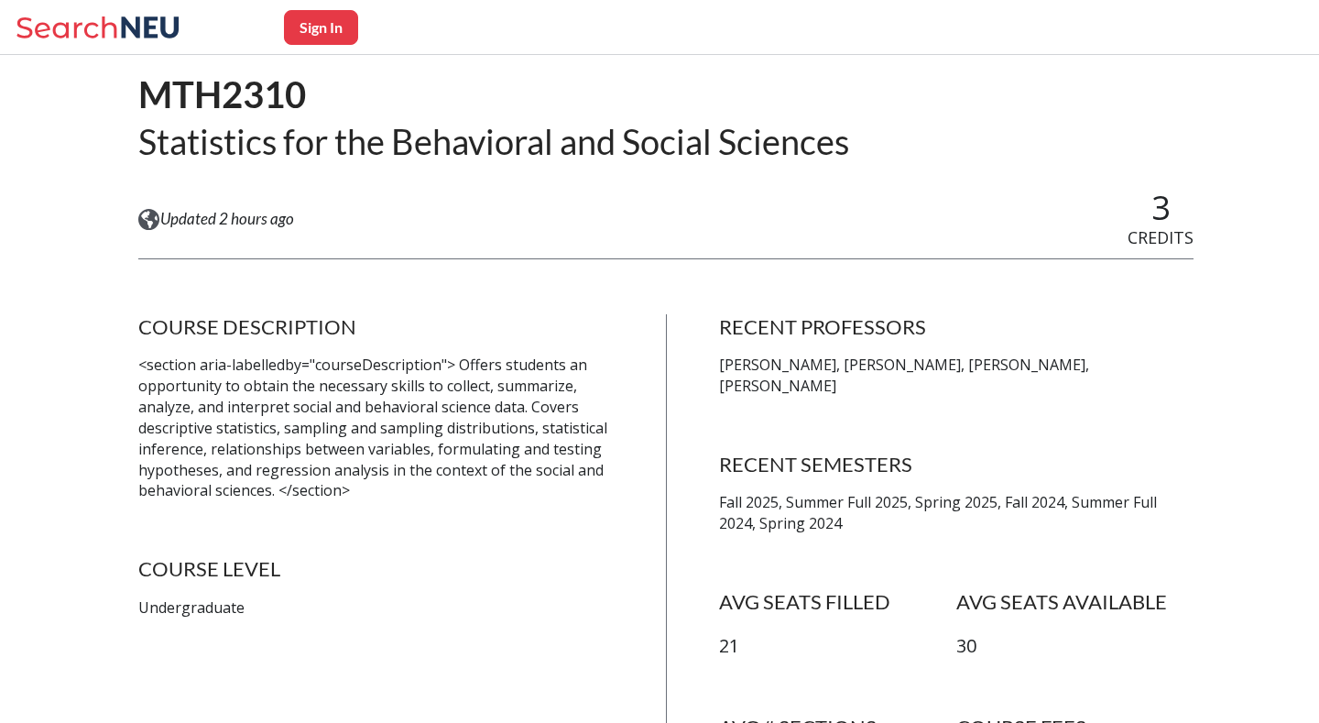
scroll to position [142, 0]
drag, startPoint x: 806, startPoint y: 362, endPoint x: 708, endPoint y: 360, distance: 98.0
click at [708, 360] on div "COURSE DESCRIPTION <section aria-labelledby="courseDescription"> Offers student…" at bounding box center [665, 576] width 1055 height 526
copy p "[PERSON_NAME]"
drag, startPoint x: 888, startPoint y: 364, endPoint x: 811, endPoint y: 361, distance: 77.0
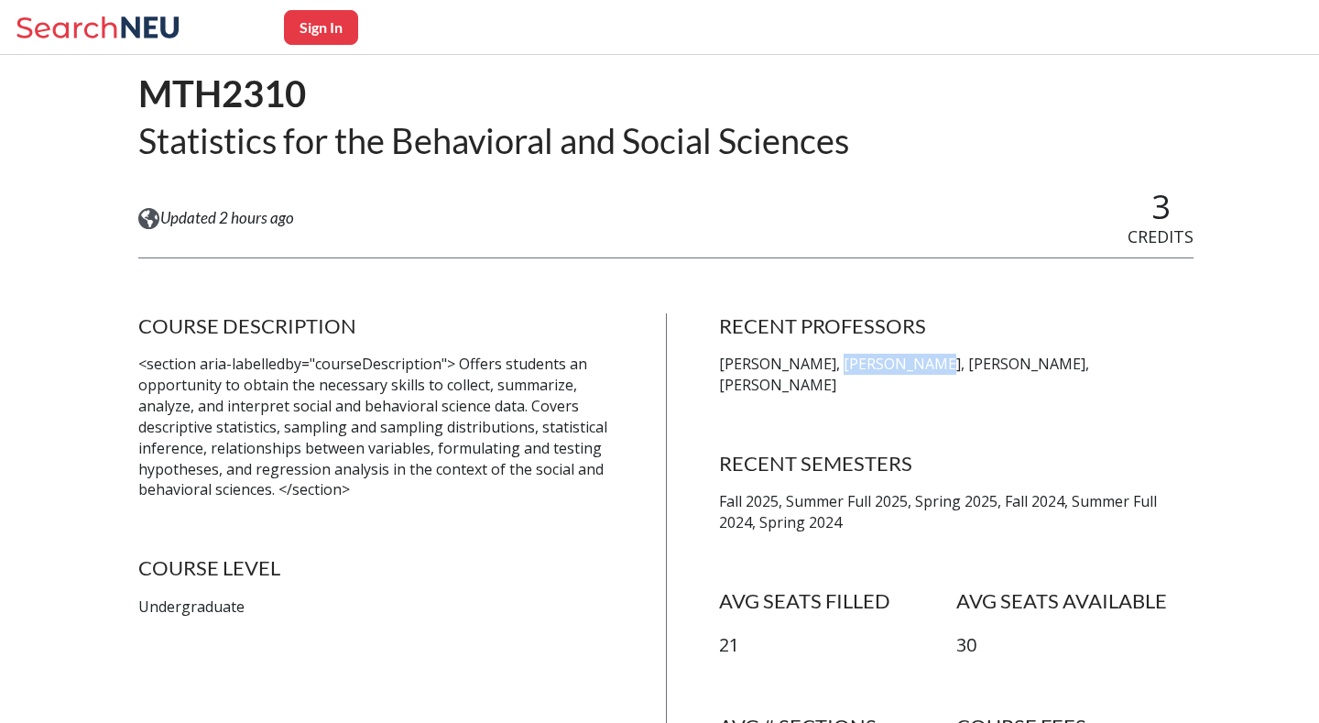
click at [811, 361] on p "[PERSON_NAME], [PERSON_NAME], [PERSON_NAME], [PERSON_NAME]" at bounding box center [956, 375] width 475 height 42
copy p "[PERSON_NAME]"
drag, startPoint x: 990, startPoint y: 365, endPoint x: 901, endPoint y: 366, distance: 89.8
click at [901, 366] on p "[PERSON_NAME], [PERSON_NAME], [PERSON_NAME], [PERSON_NAME]" at bounding box center [956, 375] width 475 height 42
copy p "[PERSON_NAME]"
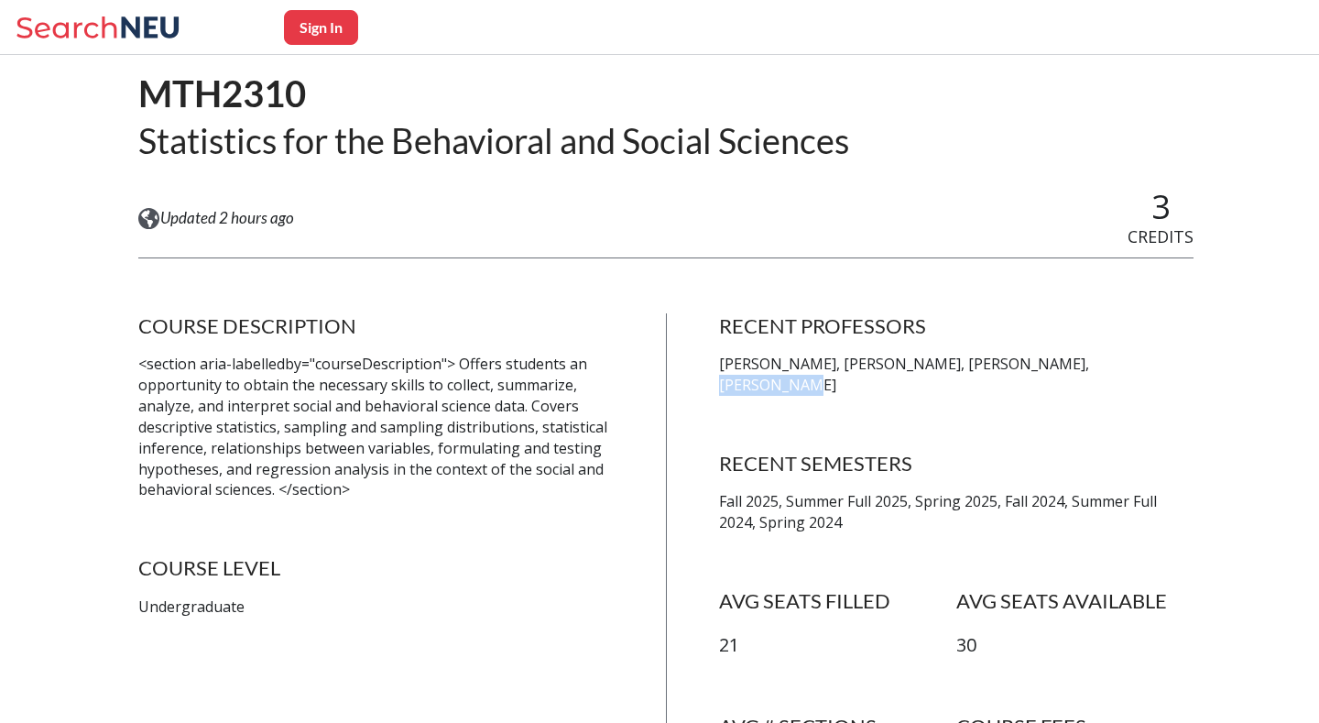
drag, startPoint x: 1077, startPoint y: 365, endPoint x: 999, endPoint y: 361, distance: 78.0
click at [999, 361] on p "[PERSON_NAME], [PERSON_NAME], [PERSON_NAME], [PERSON_NAME]" at bounding box center [956, 375] width 475 height 42
copy p "[PERSON_NAME]"
